Goal: Task Accomplishment & Management: Complete application form

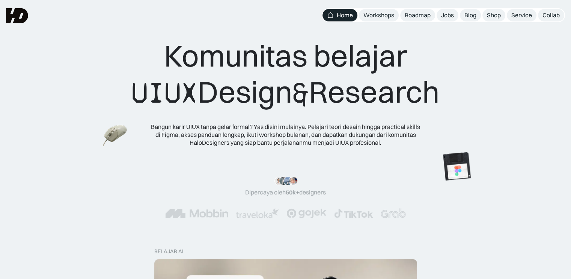
click at [333, 198] on div ""Serius, ini e-book UX pertama yang bikin gue betah baca! 📖 Penjelasannya ngali…" at bounding box center [285, 197] width 511 height 42
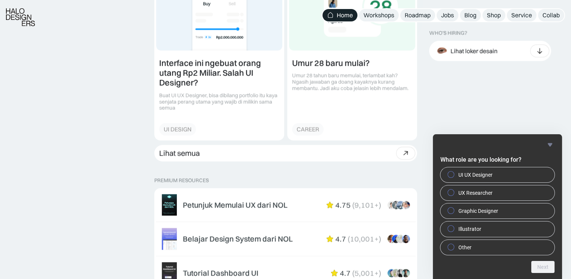
scroll to position [1075, 0]
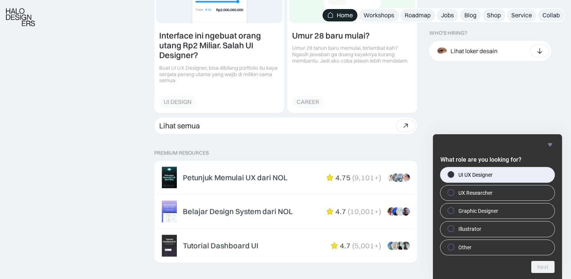
click at [472, 173] on span "UI UX Designer" at bounding box center [475, 175] width 34 height 8
click at [453, 173] on input "UI UX Designer" at bounding box center [451, 174] width 5 height 5
radio input "true"
click at [542, 267] on button "Next" at bounding box center [542, 267] width 23 height 12
click at [470, 177] on span "[GEOGRAPHIC_DATA]" at bounding box center [483, 175] width 51 height 8
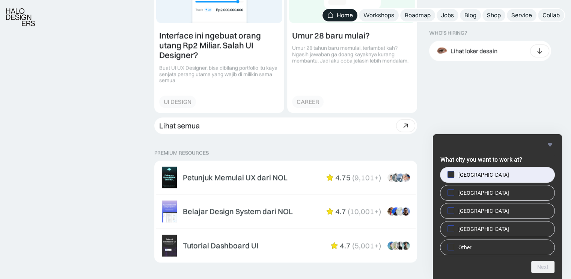
click at [453, 176] on input "[GEOGRAPHIC_DATA]" at bounding box center [451, 174] width 5 height 5
checkbox input "true"
click at [540, 267] on button "Next" at bounding box center [542, 267] width 23 height 12
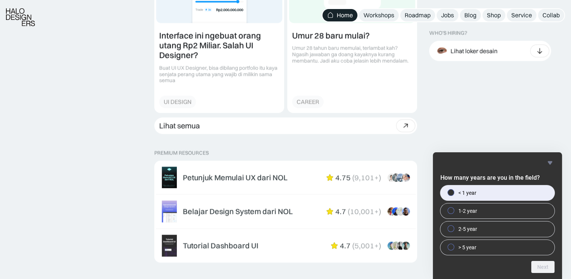
click at [471, 193] on span "< 1 year" at bounding box center [467, 193] width 18 height 8
click at [453, 193] on input "< 1 year" at bounding box center [451, 192] width 5 height 5
radio input "true"
click at [551, 264] on button "Next" at bounding box center [542, 267] width 23 height 12
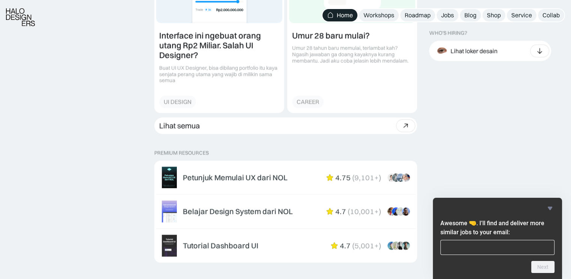
click at [512, 237] on div "Awesome 🤜. I'll find and deliver more similar jobs to your email:" at bounding box center [497, 236] width 123 height 39
click at [511, 246] on input "email" at bounding box center [497, 247] width 114 height 15
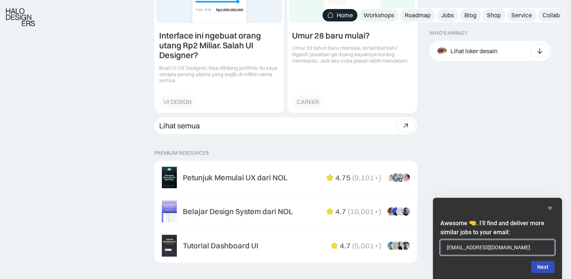
type input "[EMAIL_ADDRESS][DOMAIN_NAME]"
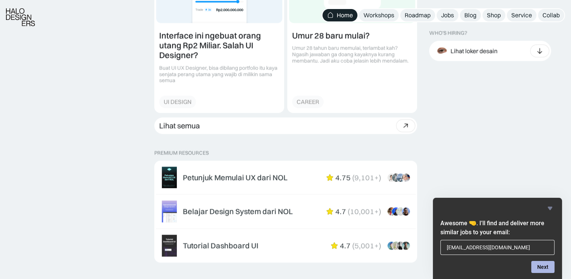
click at [545, 266] on button "Next" at bounding box center [542, 267] width 23 height 12
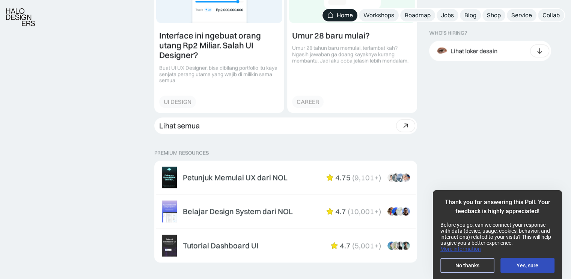
click at [475, 267] on button "No thanks" at bounding box center [467, 265] width 54 height 15
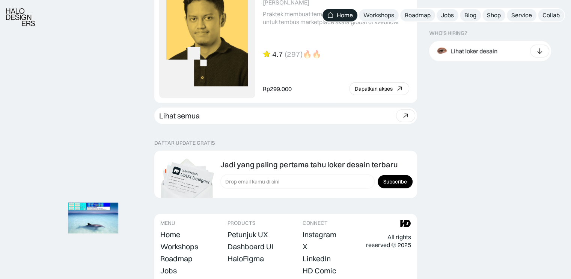
scroll to position [2152, 0]
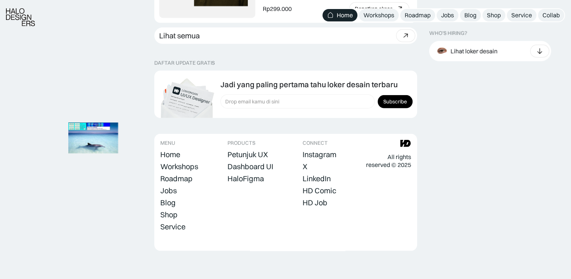
click at [469, 55] on div "Lihat loker desain" at bounding box center [465, 51] width 63 height 17
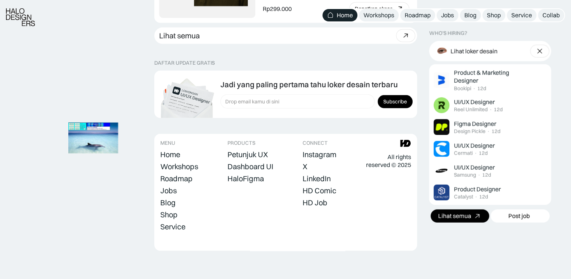
click at [477, 220] on icon at bounding box center [477, 215] width 11 height 11
